Goal: Task Accomplishment & Management: Use online tool/utility

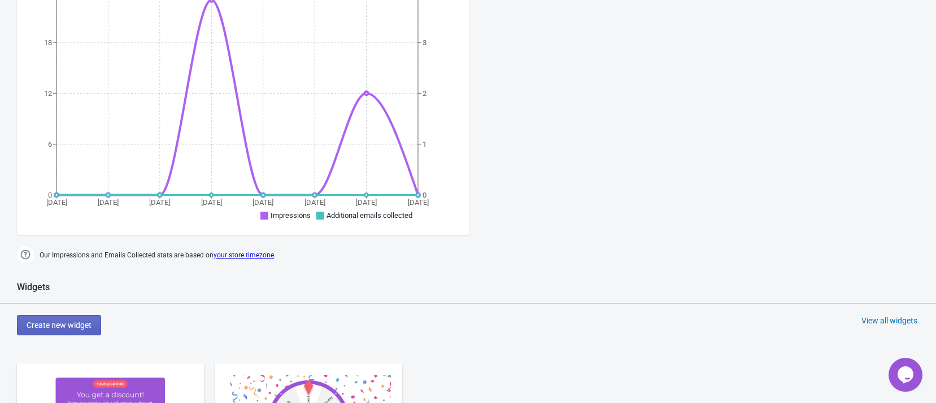
scroll to position [424, 0]
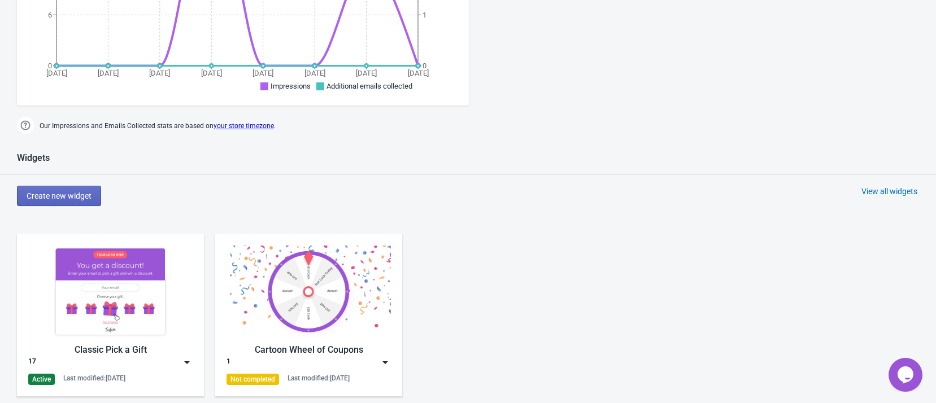
click at [128, 273] on img at bounding box center [110, 292] width 164 height 92
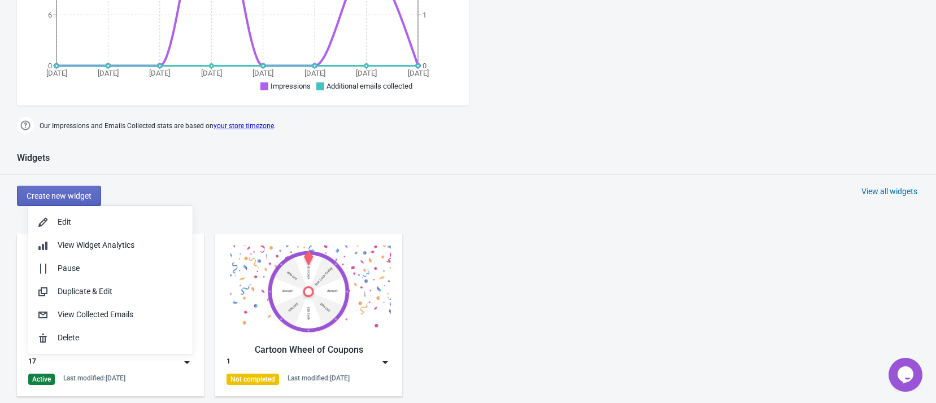
click at [340, 197] on div "Create new widget View all widgets" at bounding box center [476, 196] width 919 height 20
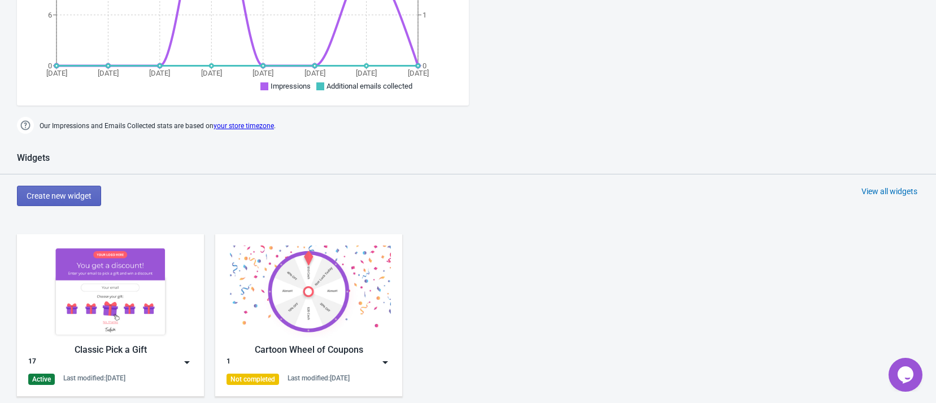
click at [129, 327] on img at bounding box center [110, 292] width 164 height 92
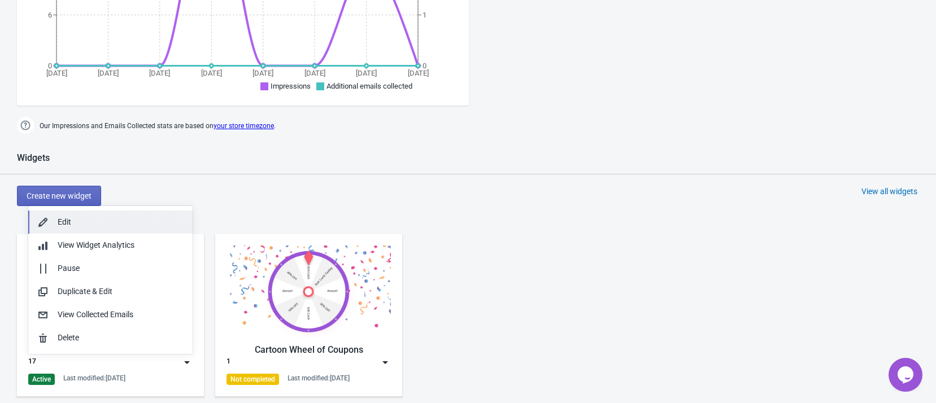
click at [106, 225] on div "Edit" at bounding box center [121, 222] width 126 height 12
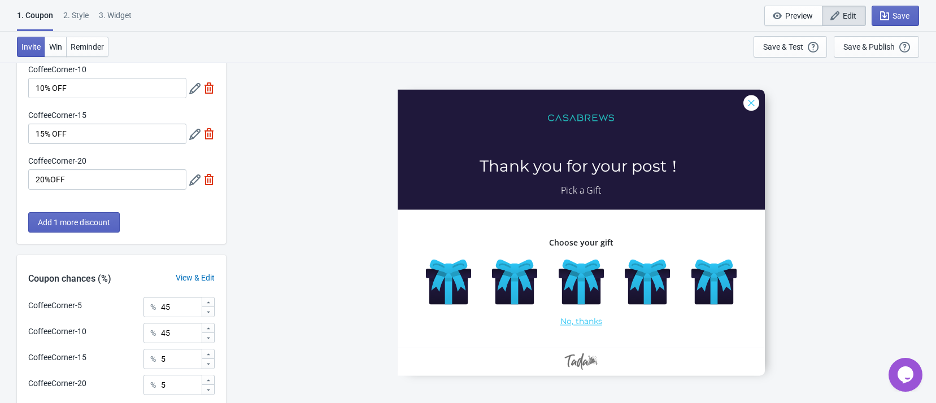
scroll to position [199, 0]
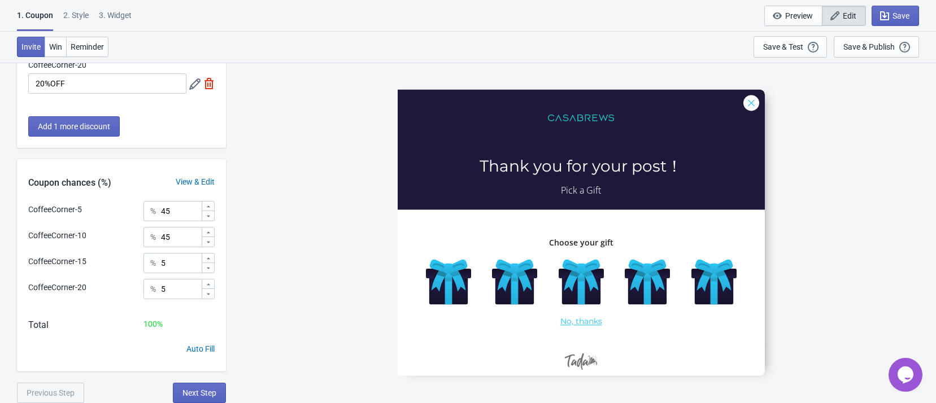
click at [122, 10] on div "3. Widget" at bounding box center [115, 20] width 33 height 20
select select "once"
select select "left"
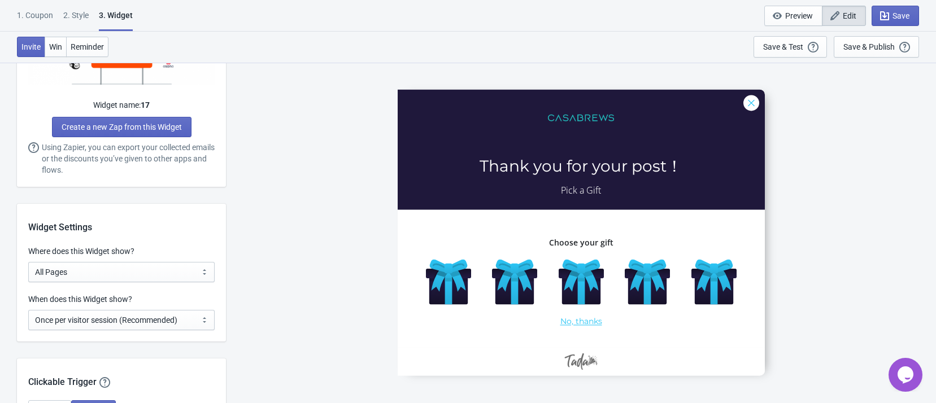
scroll to position [678, 0]
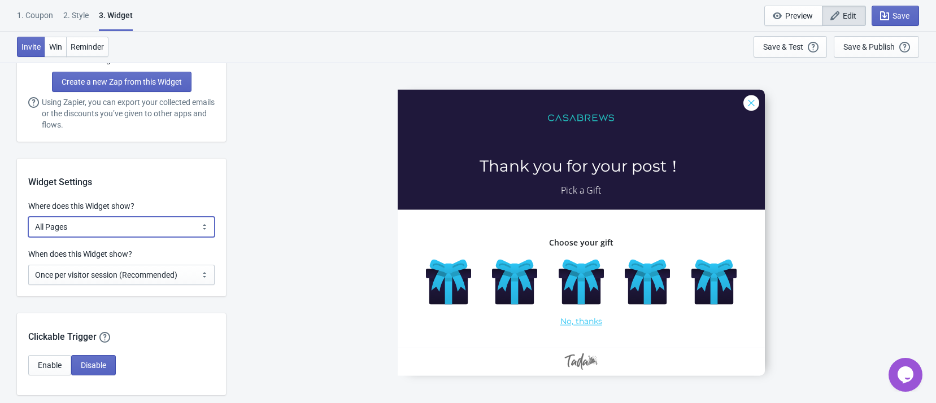
click at [180, 220] on select "All Pages All Product Pages All Blog Pages All Static Pages Specific Product(s)…" at bounding box center [121, 227] width 186 height 20
click at [28, 217] on select "All Pages All Product Pages All Blog Pages All Static Pages Specific Product(s)…" at bounding box center [121, 227] width 186 height 20
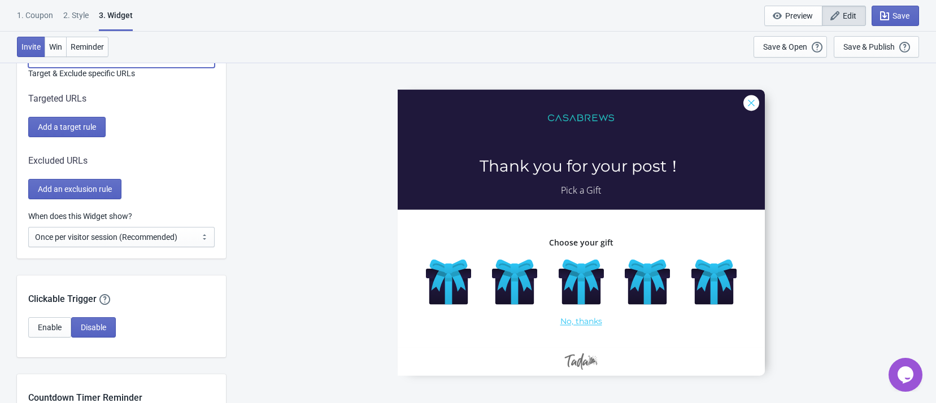
scroll to position [763, 0]
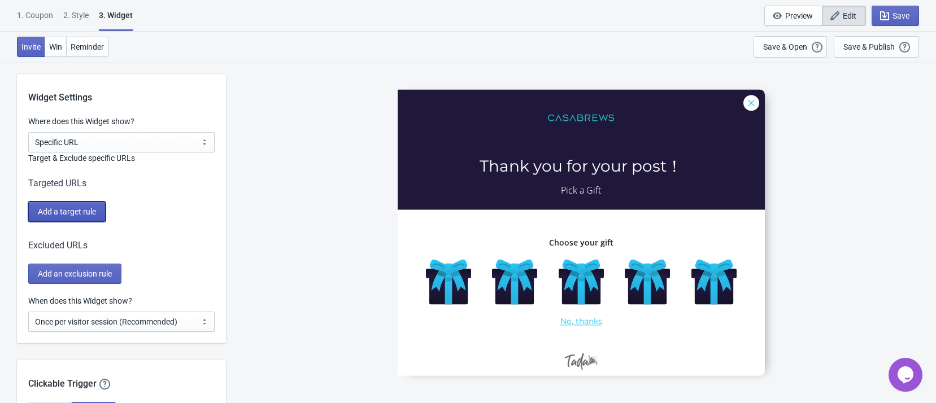
click at [90, 209] on span "Add a target rule" at bounding box center [67, 211] width 58 height 9
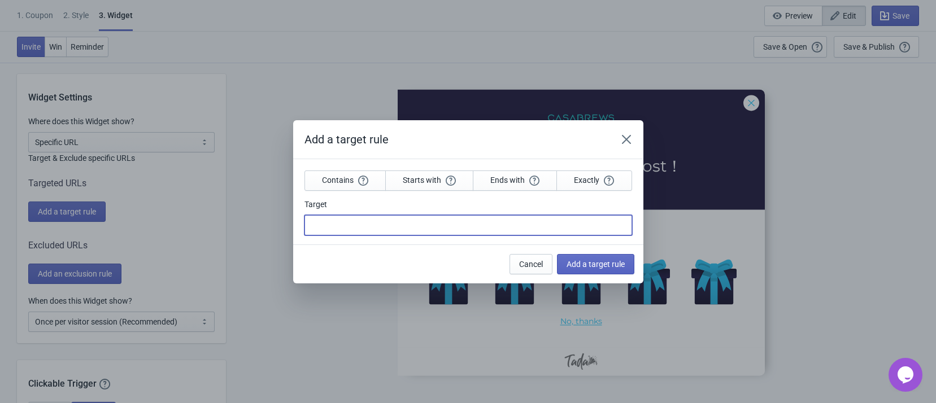
click at [351, 219] on input "Target" at bounding box center [469, 225] width 328 height 20
drag, startPoint x: 623, startPoint y: 143, endPoint x: 612, endPoint y: 150, distance: 12.5
click at [623, 143] on div "Add a target rule" at bounding box center [468, 139] width 350 height 39
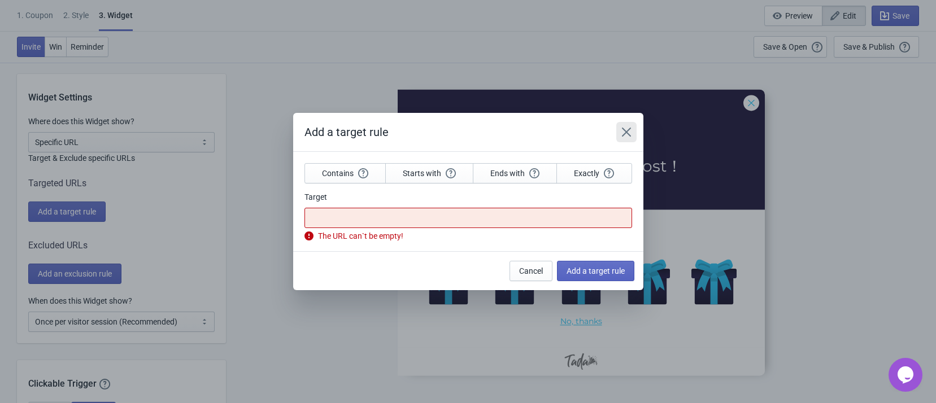
click at [623, 130] on icon "Close" at bounding box center [626, 132] width 11 height 11
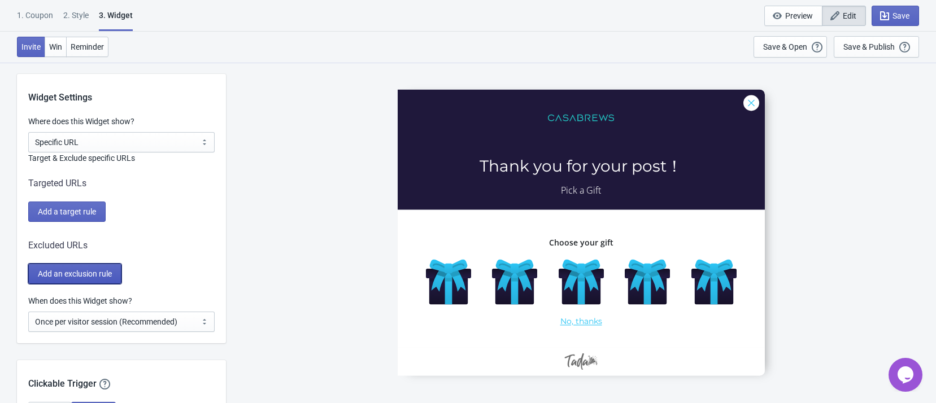
click at [85, 272] on span "Add an exclusion rule" at bounding box center [75, 273] width 74 height 9
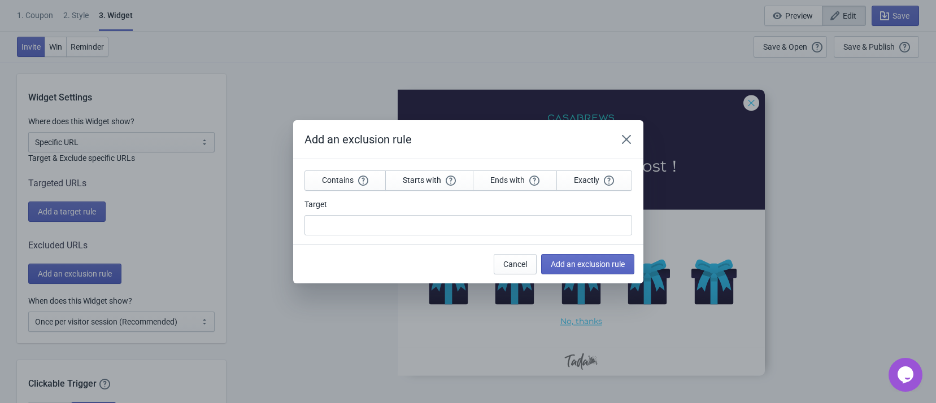
scroll to position [0, 0]
click at [627, 132] on button "Close" at bounding box center [626, 139] width 20 height 20
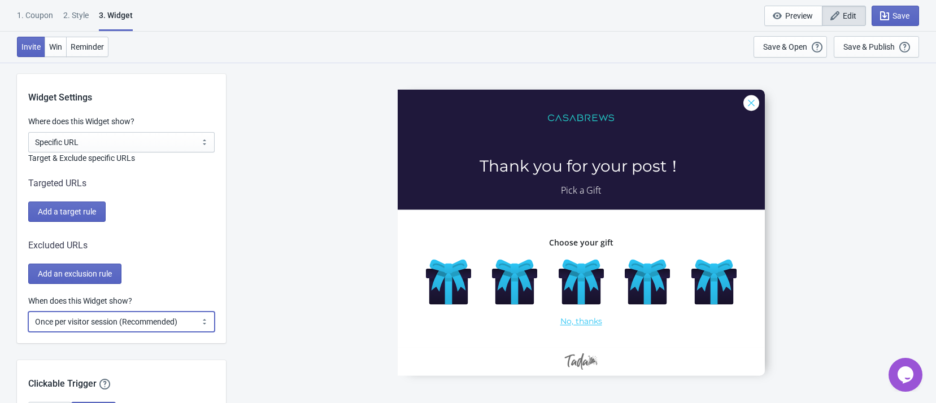
click at [186, 324] on select "Every new visit of page Once every period of time Once per visitor session (Rec…" at bounding box center [121, 322] width 186 height 20
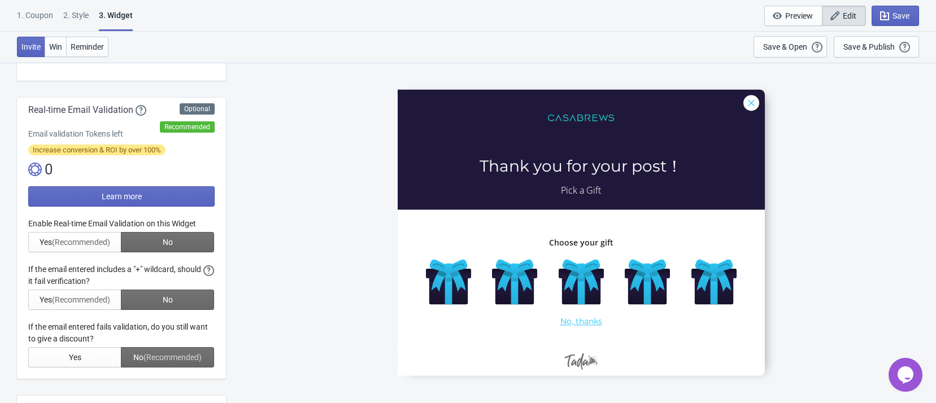
scroll to position [0, 0]
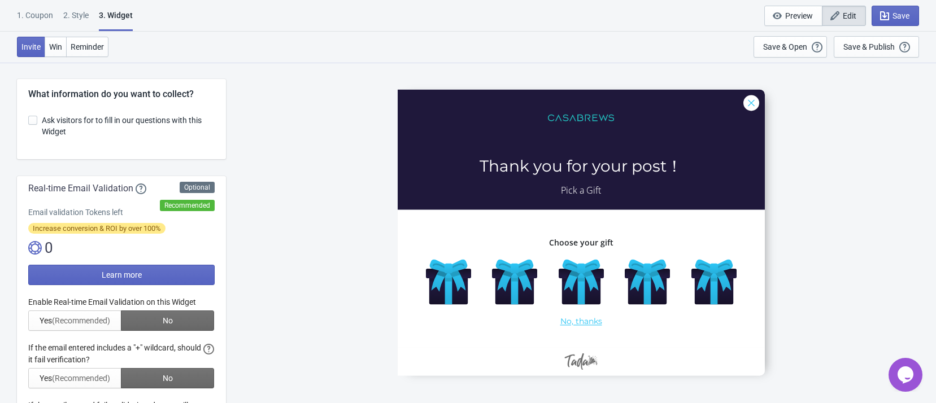
click at [51, 16] on div "1. Coupon" at bounding box center [35, 20] width 36 height 20
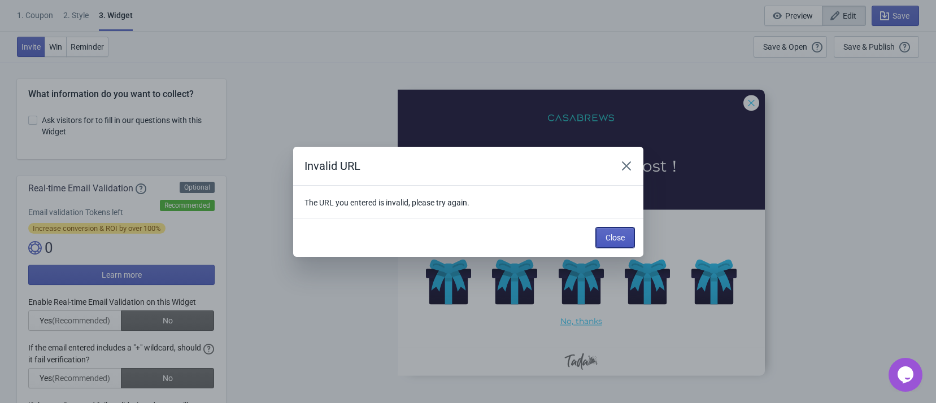
click at [616, 235] on span "Close" at bounding box center [615, 237] width 19 height 9
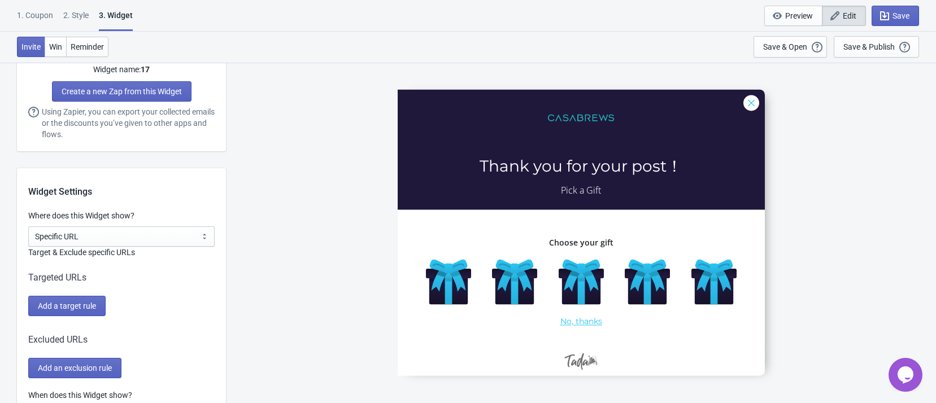
scroll to position [763, 0]
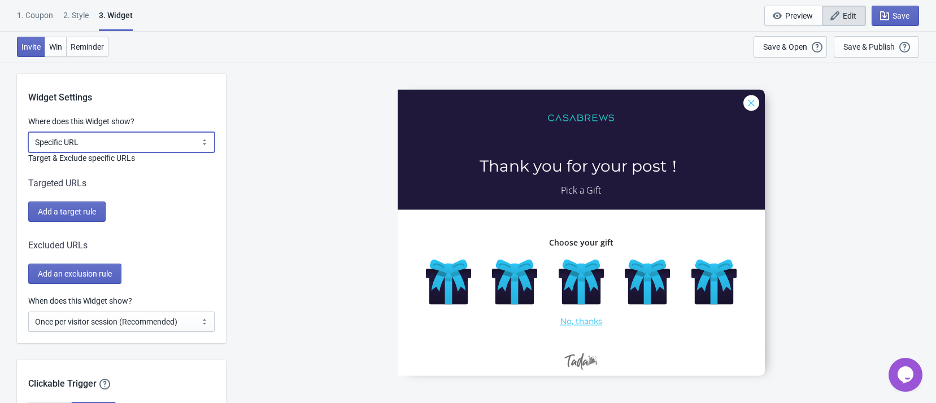
click at [165, 137] on select "All Pages All Product Pages All Blog Pages All Static Pages Specific Product(s)…" at bounding box center [121, 142] width 186 height 20
select select "all"
click at [28, 132] on select "All Pages All Product Pages All Blog Pages All Static Pages Specific Product(s)…" at bounding box center [121, 142] width 186 height 20
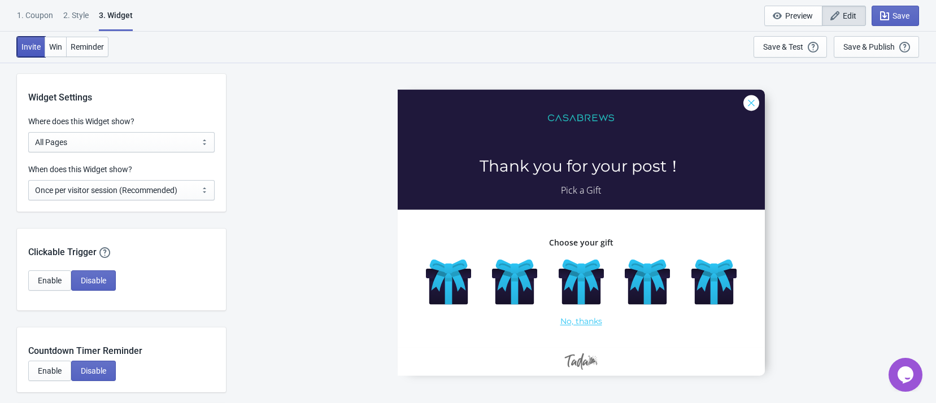
click at [33, 42] on span "Invite" at bounding box center [30, 46] width 19 height 9
click at [34, 19] on div "1. Coupon" at bounding box center [35, 20] width 36 height 20
click at [33, 8] on div "1. Coupon 2 . Style 3. Widget 1. Coupon 2 . Style 3. Widget Save and Exit Previ…" at bounding box center [468, 16] width 936 height 32
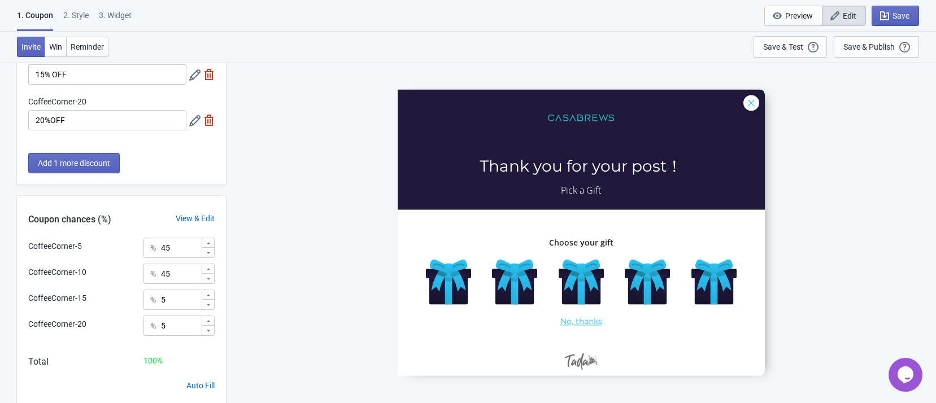
scroll to position [169, 0]
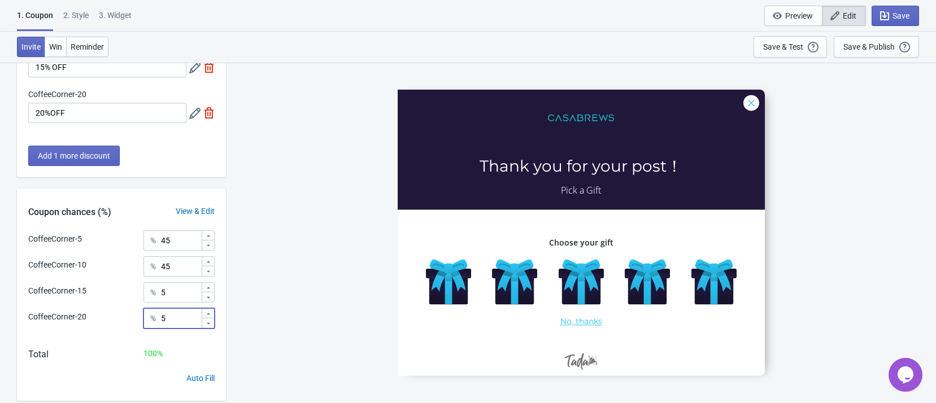
drag, startPoint x: 172, startPoint y: 318, endPoint x: 151, endPoint y: 322, distance: 20.7
click at [151, 322] on div "% 5" at bounding box center [179, 318] width 71 height 20
type input "2"
type input "3"
click at [249, 260] on div "CoffeeCorner-5 Thank you for your post！ Pick a Gift Choose your gift No, thanks" at bounding box center [581, 232] width 699 height 341
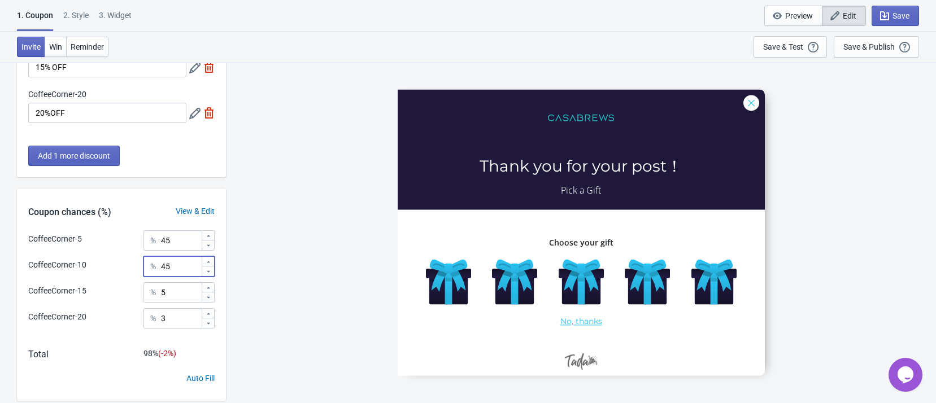
drag, startPoint x: 180, startPoint y: 269, endPoint x: 164, endPoint y: 273, distance: 16.5
click at [164, 273] on input "45" at bounding box center [180, 267] width 41 height 20
drag, startPoint x: 175, startPoint y: 294, endPoint x: 164, endPoint y: 294, distance: 10.7
click at [164, 294] on input "5" at bounding box center [180, 292] width 41 height 20
click at [162, 290] on input "5" at bounding box center [180, 292] width 41 height 20
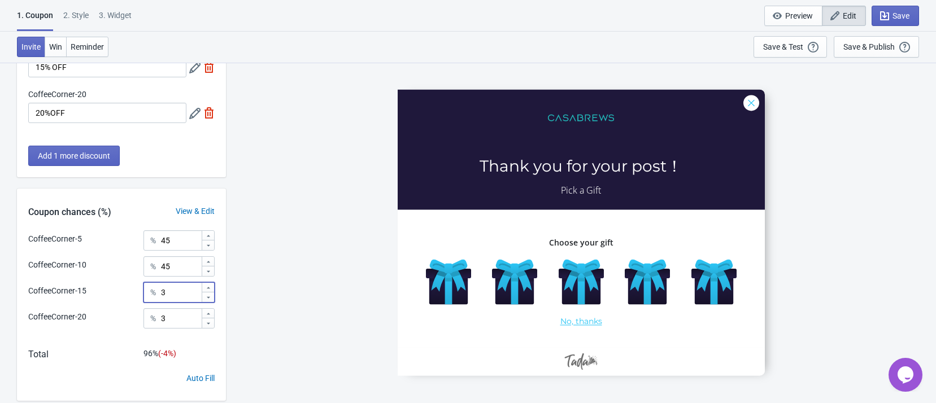
type input "3"
click at [272, 290] on div "CoffeeCorner-5 Thank you for your post！ Pick a Gift Choose your gift No, thanks" at bounding box center [581, 232] width 699 height 341
drag, startPoint x: 182, startPoint y: 265, endPoint x: 167, endPoint y: 266, distance: 14.7
click at [167, 266] on input "45" at bounding box center [180, 267] width 41 height 20
click at [290, 222] on div "CoffeeCorner-5 Thank you for your post！ Pick a Gift Choose your gift No, thanks" at bounding box center [581, 232] width 699 height 341
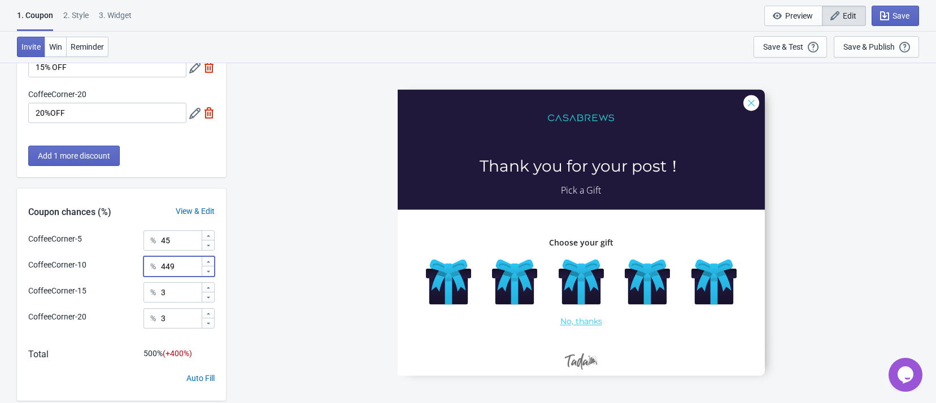
click at [196, 269] on input "449" at bounding box center [180, 267] width 41 height 20
type input "49"
click at [257, 260] on div "CoffeeCorner-5 Thank you for your post！ Pick a Gift Choose your gift No, thanks" at bounding box center [581, 232] width 699 height 341
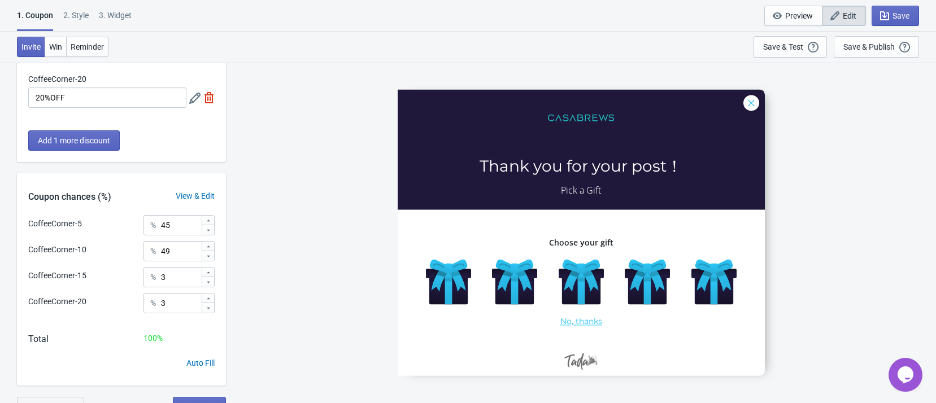
scroll to position [199, 0]
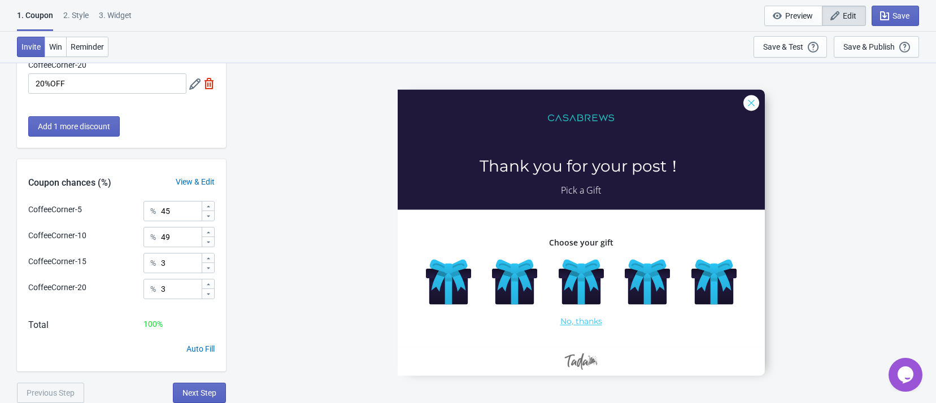
click at [310, 249] on div "CoffeeCorner-5 Thank you for your post！ Pick a Gift Choose your gift No, thanks" at bounding box center [581, 232] width 699 height 341
click at [214, 390] on span "Next Step" at bounding box center [199, 393] width 34 height 9
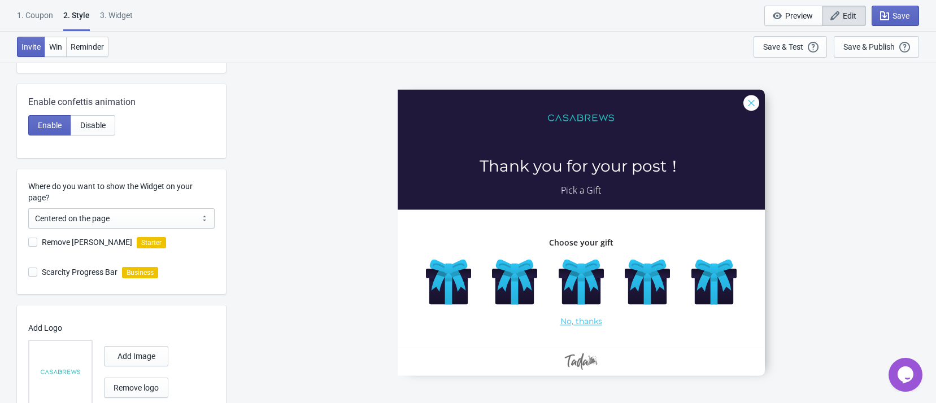
scroll to position [0, 0]
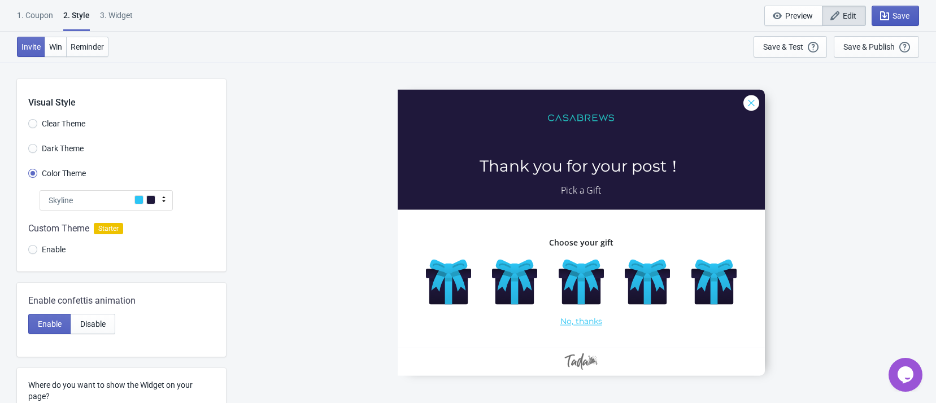
click at [888, 15] on icon "button" at bounding box center [884, 15] width 11 height 11
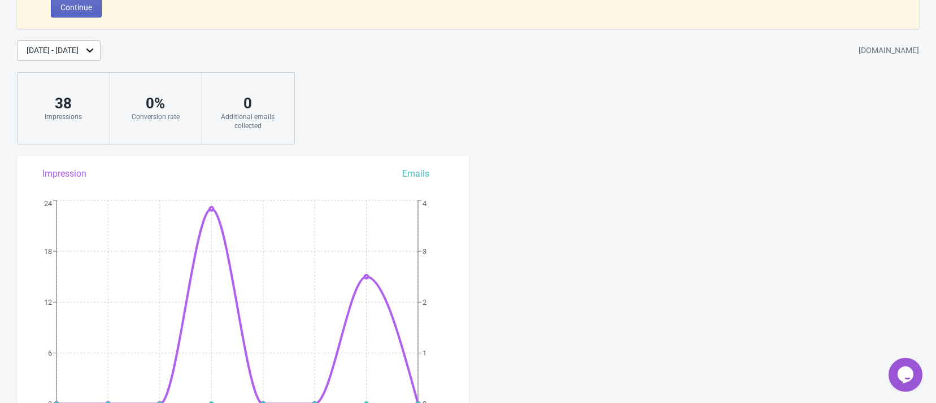
scroll to position [169, 0]
